Goal: Navigation & Orientation: Find specific page/section

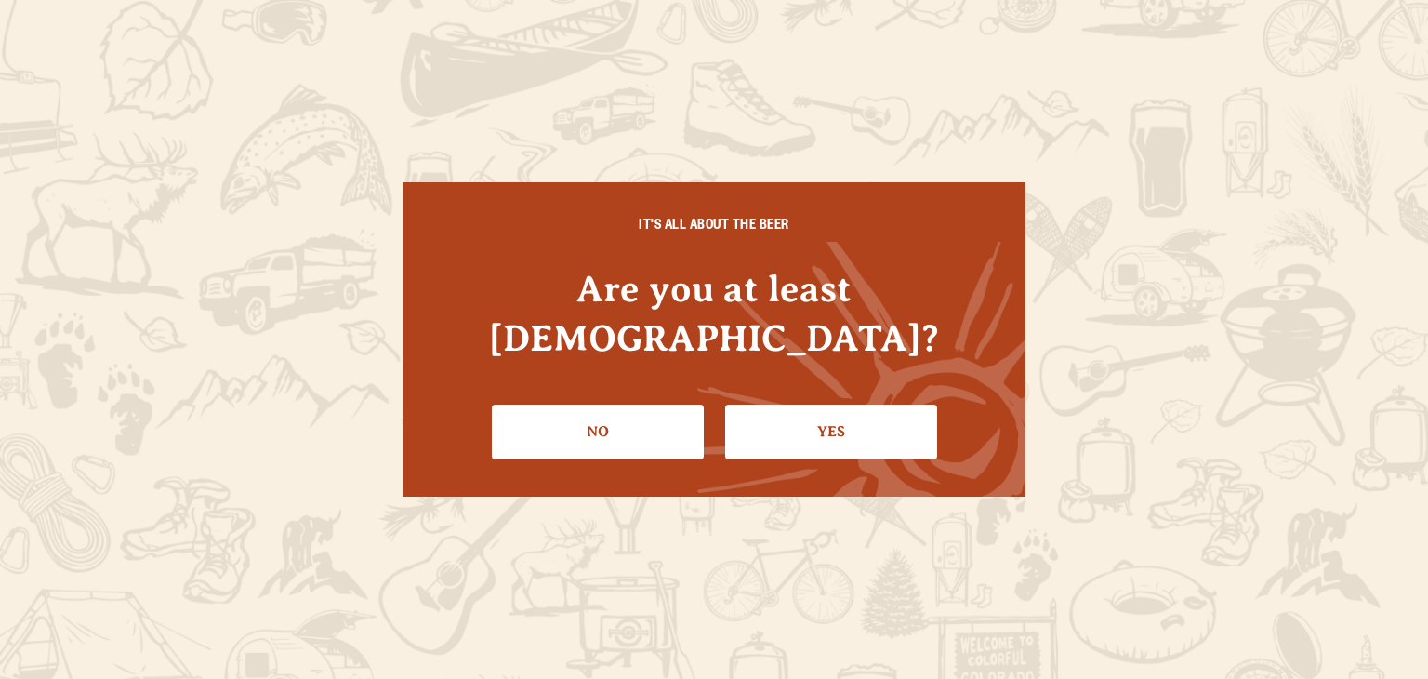
click at [825, 391] on li "Yes" at bounding box center [831, 425] width 212 height 68
click at [827, 404] on link "Yes" at bounding box center [831, 431] width 212 height 54
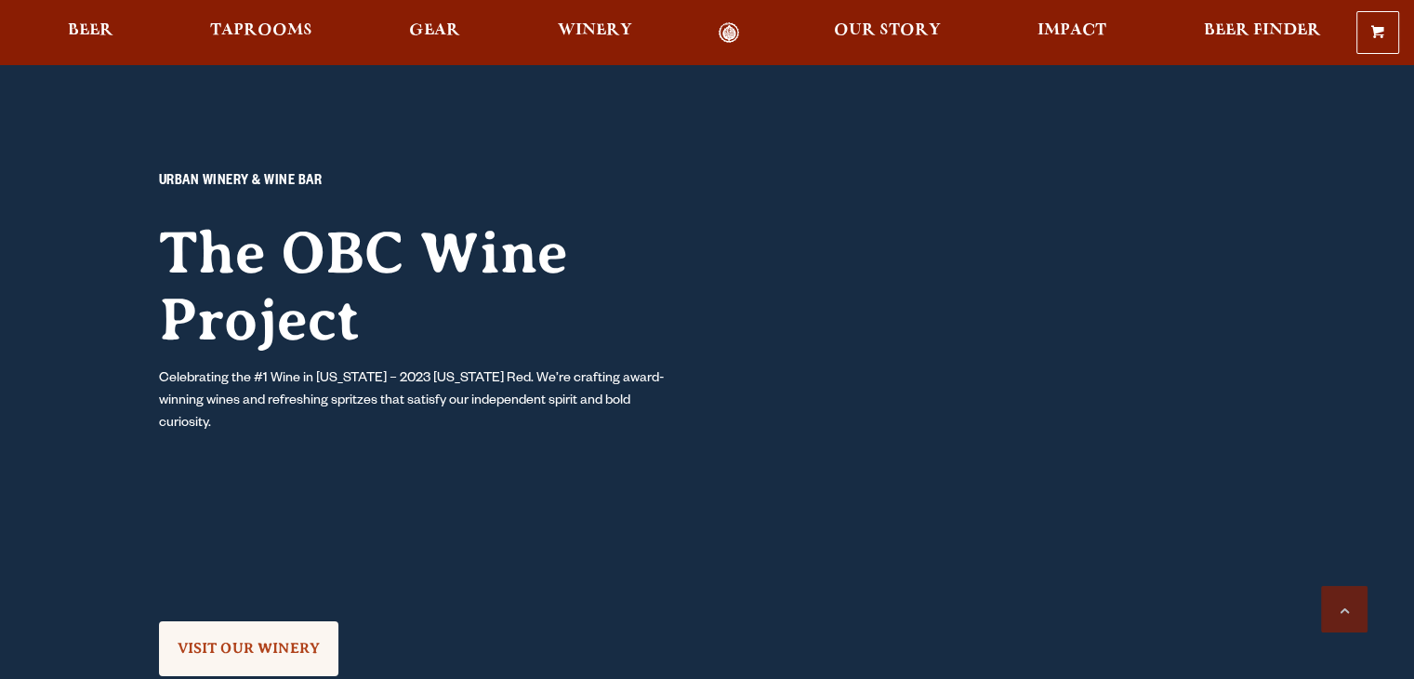
scroll to position [1581, 0]
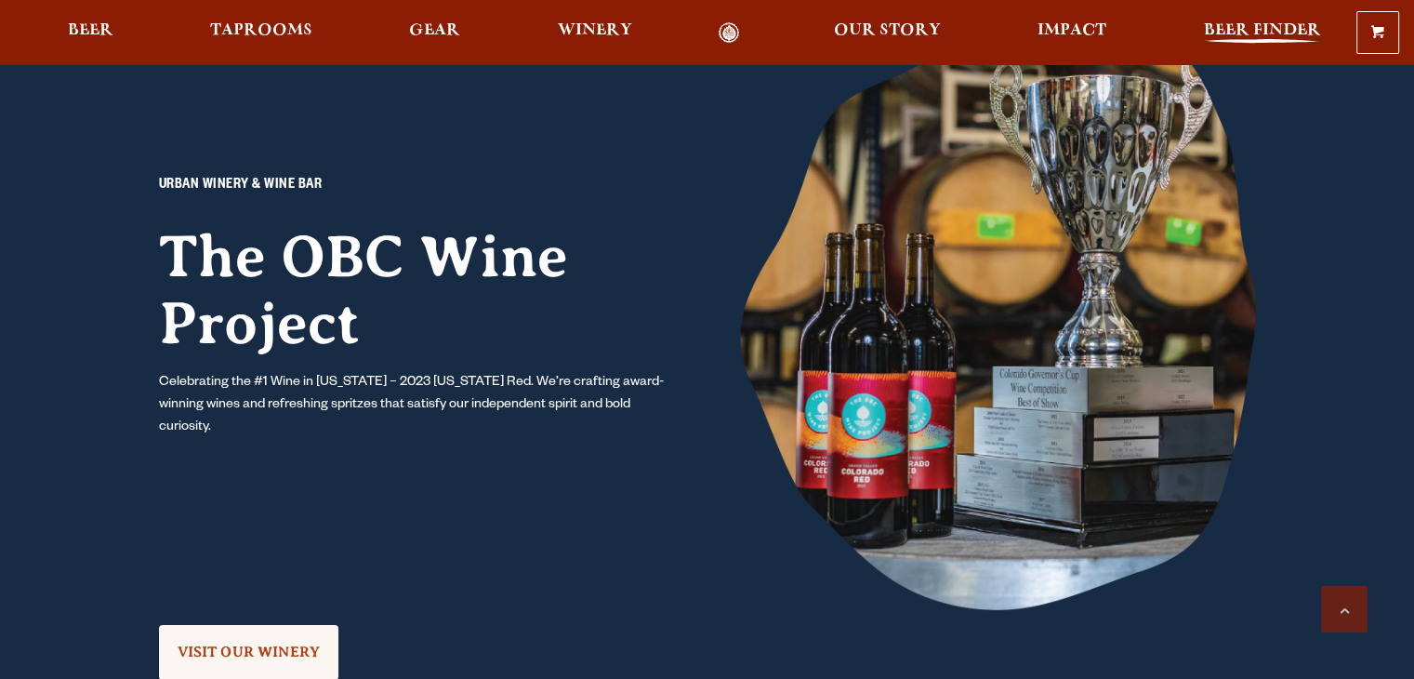
click at [1291, 23] on span "Beer Finder" at bounding box center [1261, 30] width 117 height 15
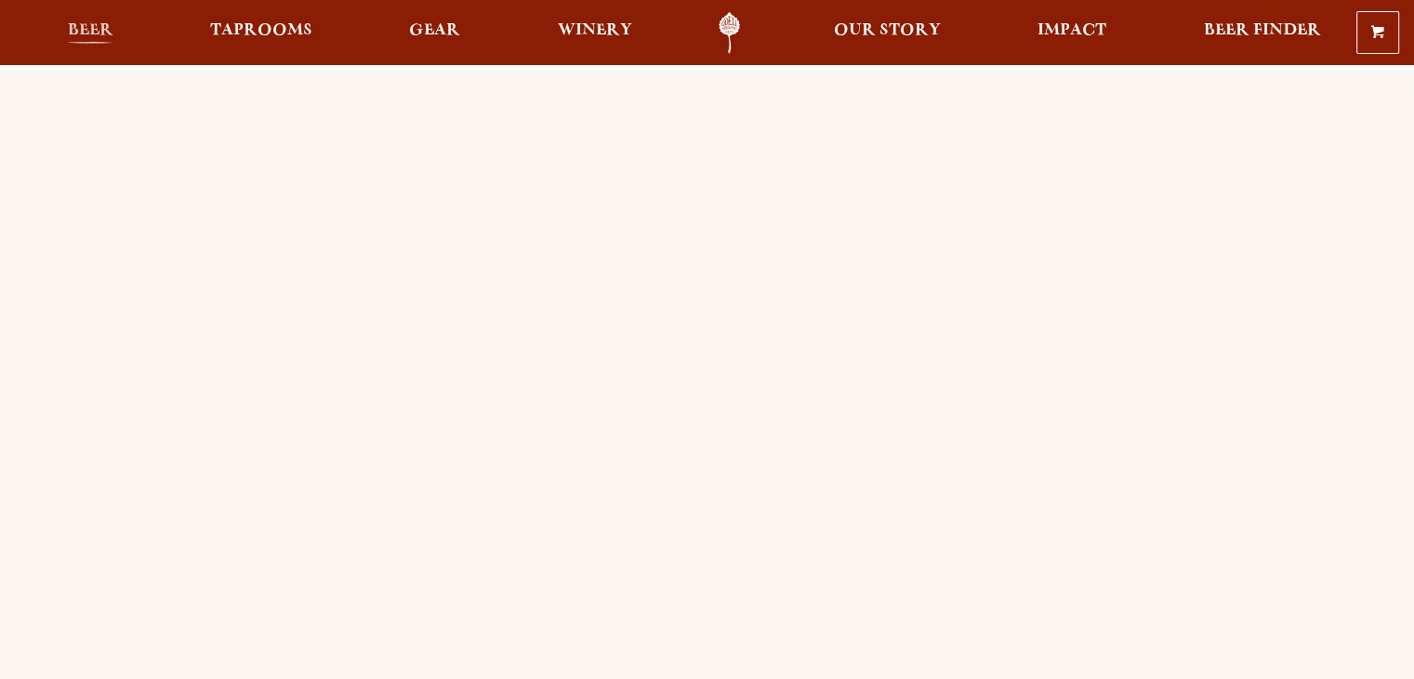
click at [82, 26] on span "Beer" at bounding box center [91, 30] width 46 height 15
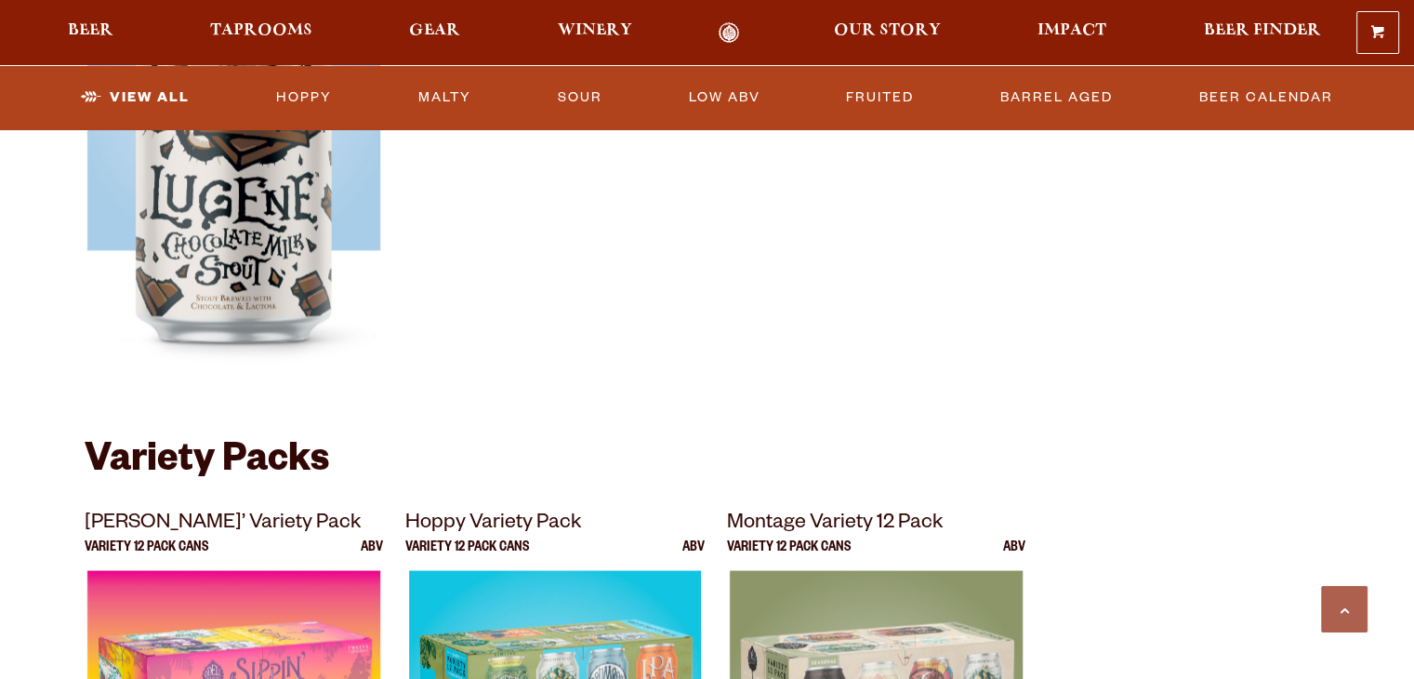
scroll to position [3254, 0]
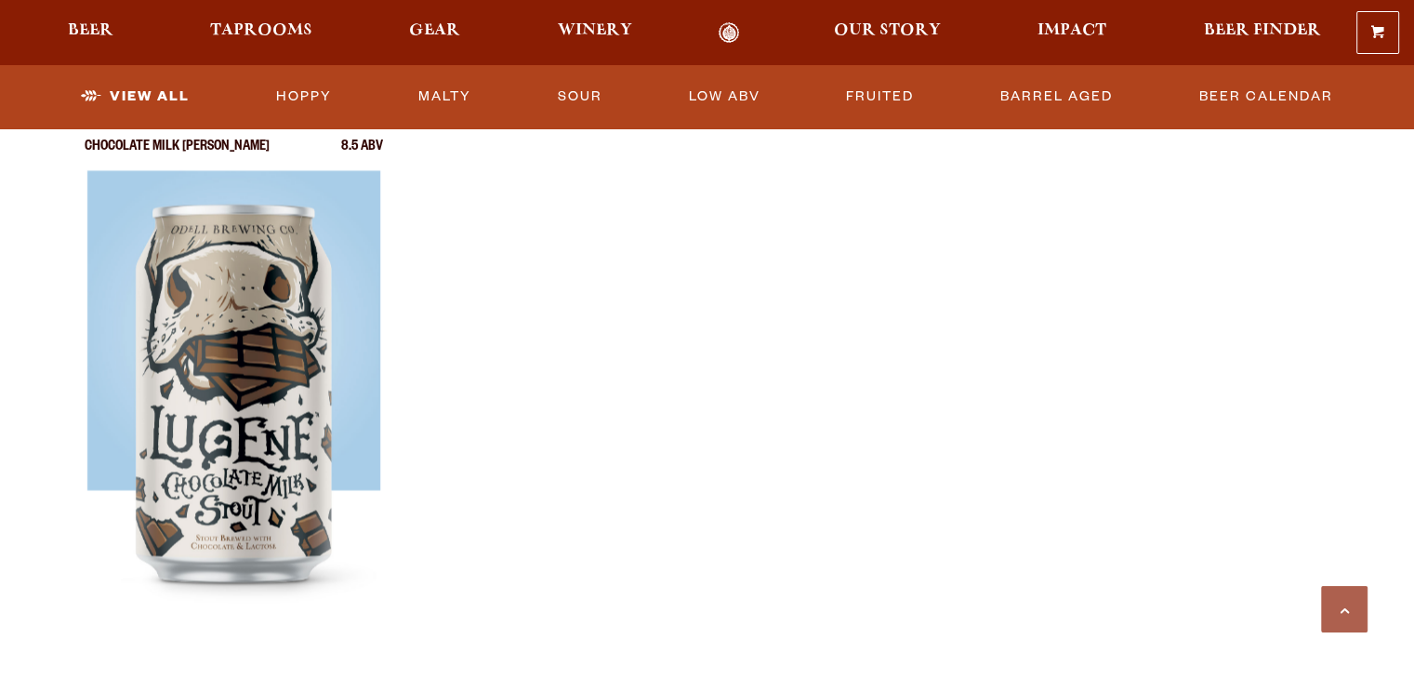
drag, startPoint x: 873, startPoint y: 297, endPoint x: 858, endPoint y: 287, distance: 17.5
click at [873, 297] on ul "[PERSON_NAME] Chocolate Milk [PERSON_NAME] 8.5 ABV" at bounding box center [708, 371] width 1246 height 528
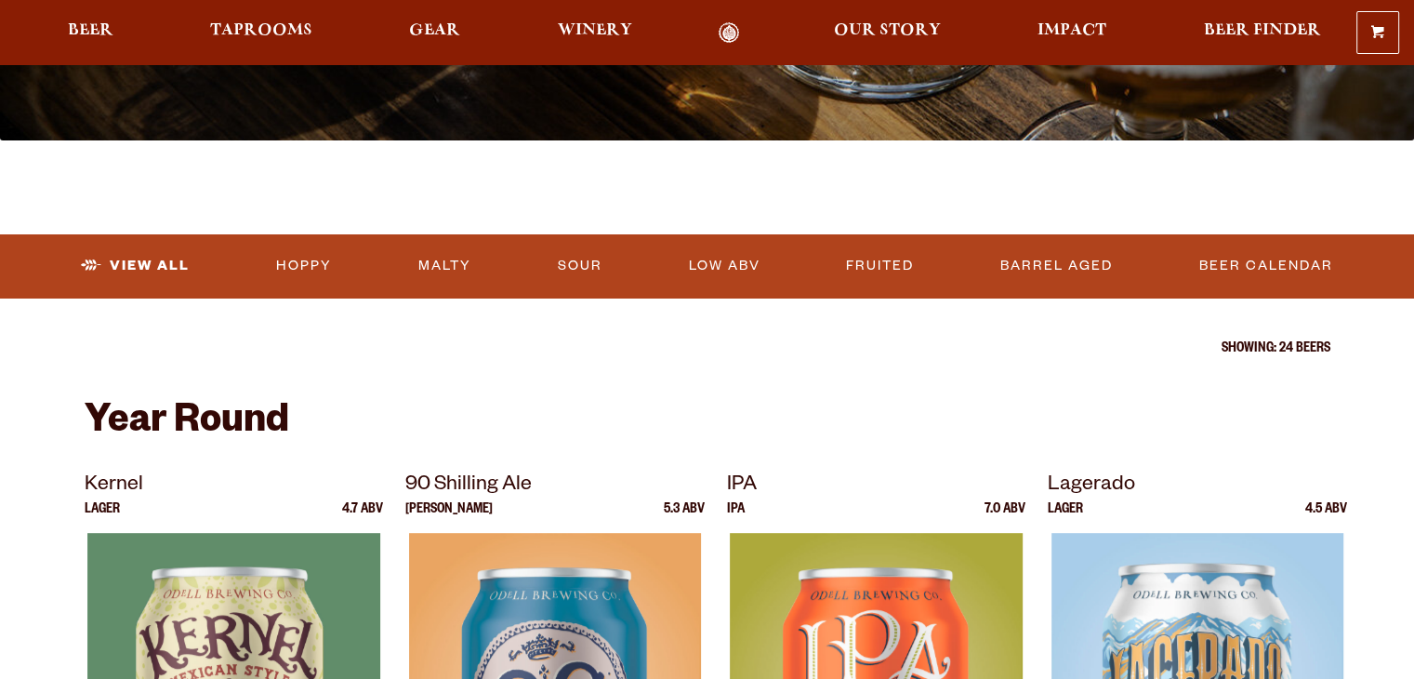
scroll to position [465, 0]
